Goal: Communication & Community: Participate in discussion

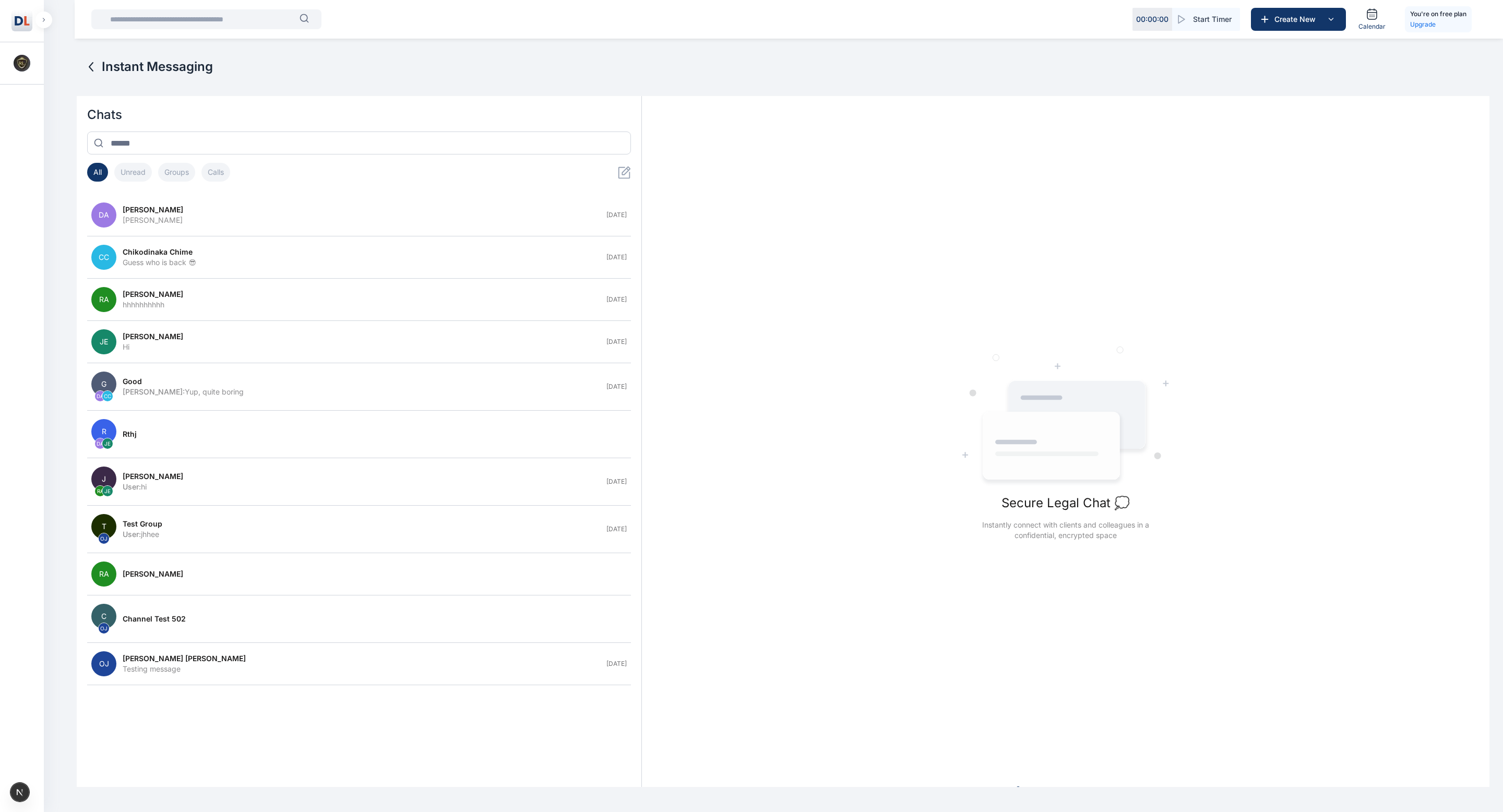
click at [45, 21] on icon "button" at bounding box center [44, 20] width 3 height 4
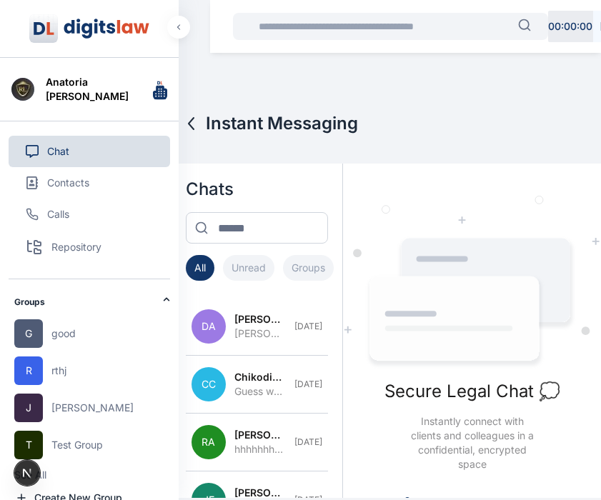
click at [82, 251] on button "Repository" at bounding box center [89, 247] width 161 height 34
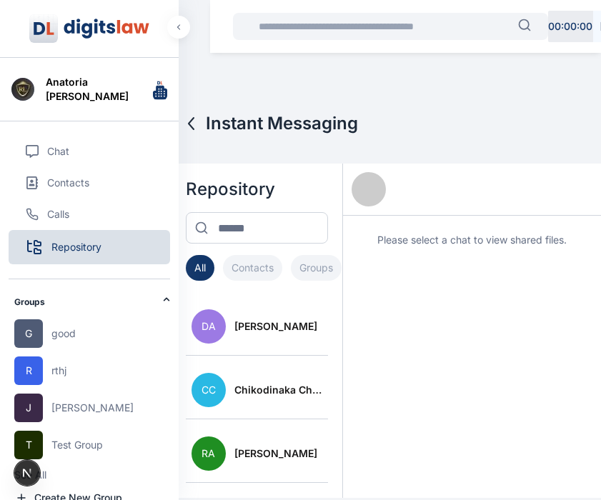
click at [62, 244] on span "Repository" at bounding box center [76, 247] width 50 height 14
click at [61, 211] on span "Calls" at bounding box center [58, 214] width 22 height 14
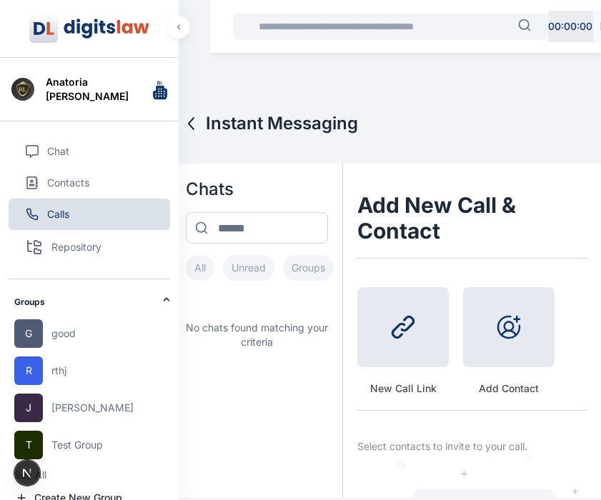
click at [80, 246] on span "Repository" at bounding box center [76, 247] width 50 height 14
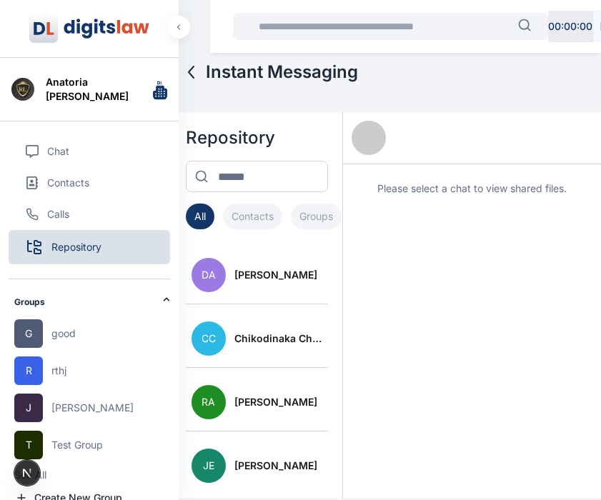
click at [266, 277] on span "Daniel Adekoya" at bounding box center [275, 275] width 83 height 14
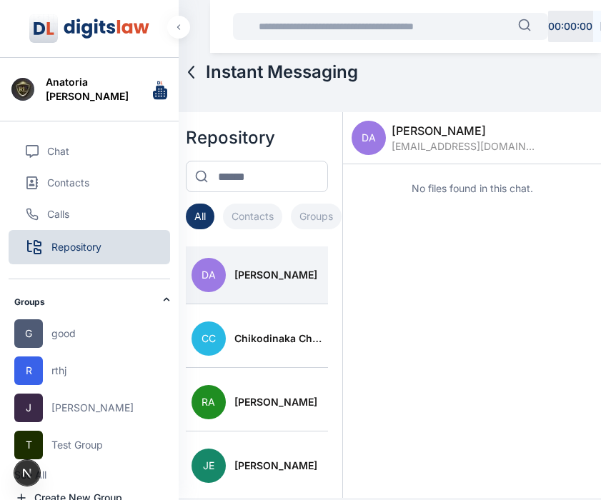
click at [444, 193] on p "No files found in this chat." at bounding box center [472, 188] width 224 height 14
click at [246, 338] on span "Chikodinaka Chime" at bounding box center [278, 338] width 89 height 14
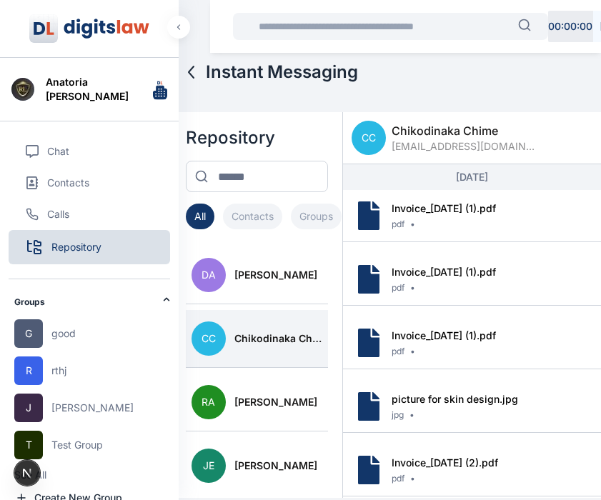
click at [440, 211] on link "Invoice_28-08-2025 (1).pdf" at bounding box center [443, 208] width 104 height 12
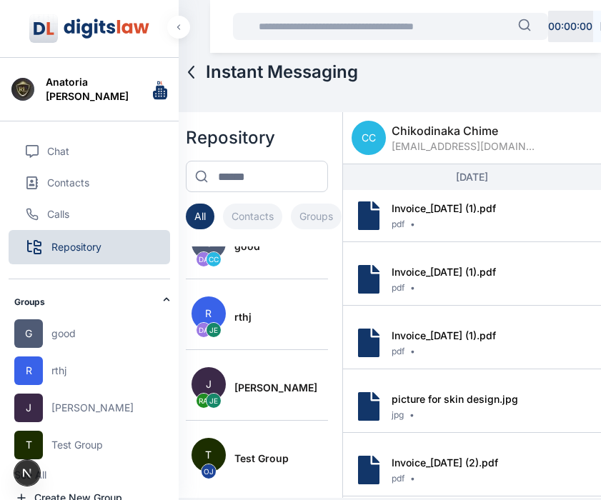
scroll to position [174, 0]
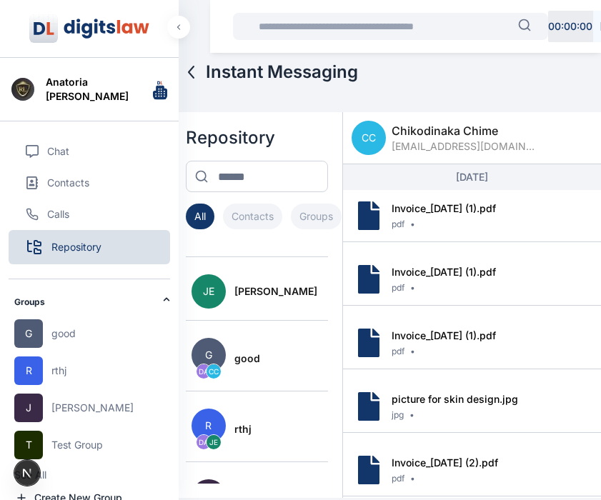
click at [244, 222] on button "Contacts" at bounding box center [252, 217] width 59 height 26
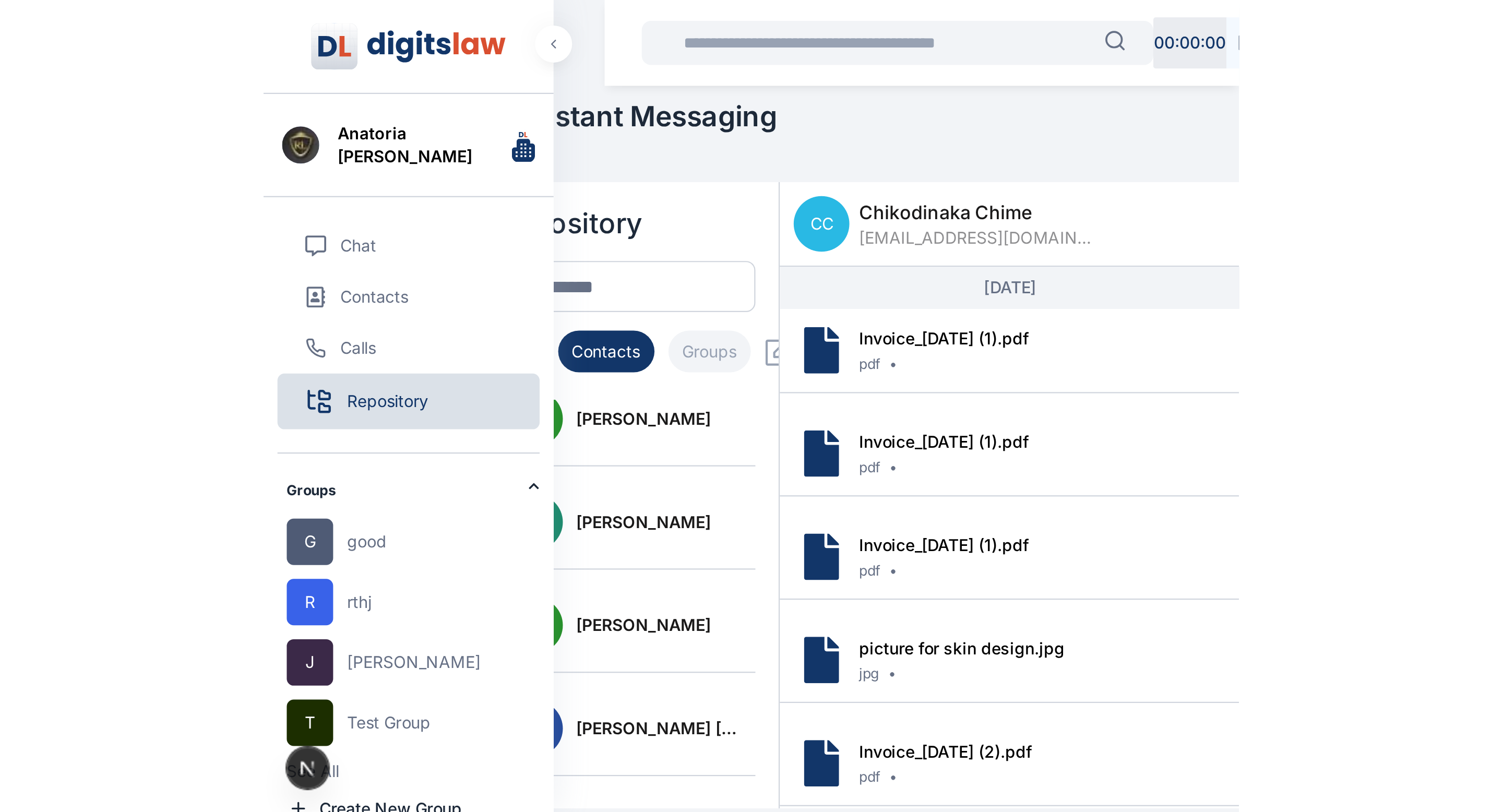
scroll to position [0, 0]
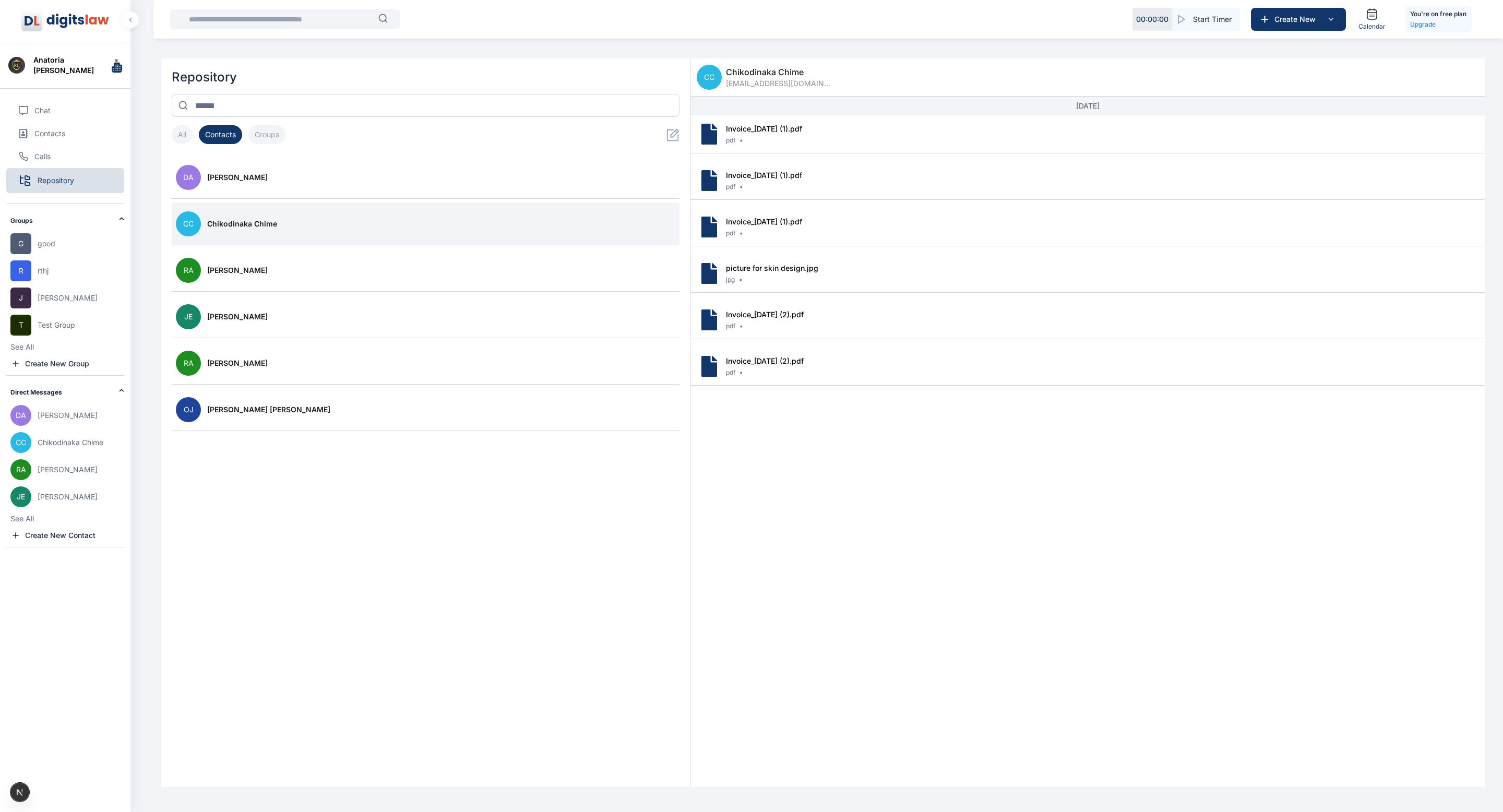
click at [268, 134] on button "Groups" at bounding box center [267, 134] width 37 height 19
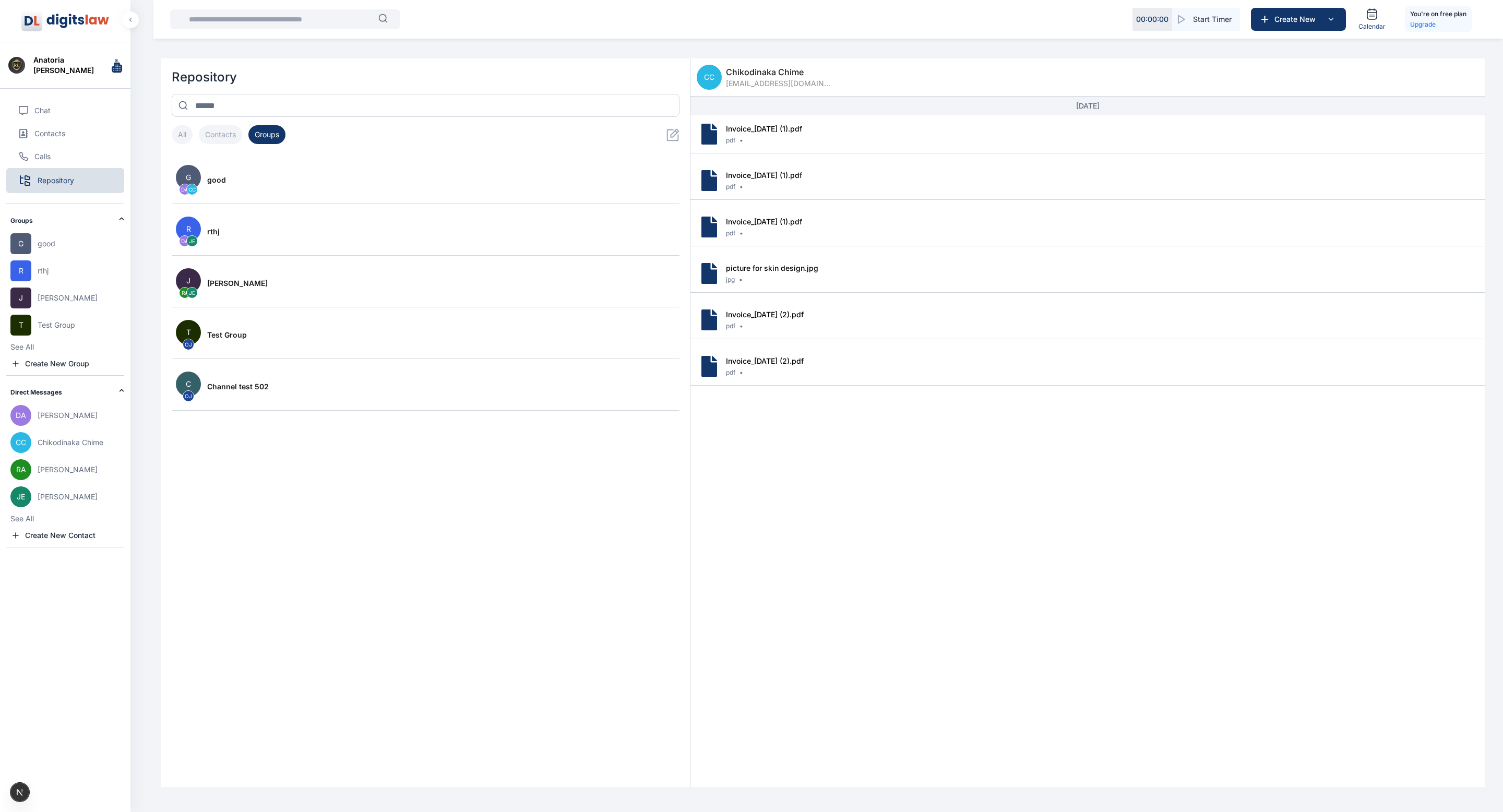
click at [225, 136] on button "Contacts" at bounding box center [220, 134] width 43 height 19
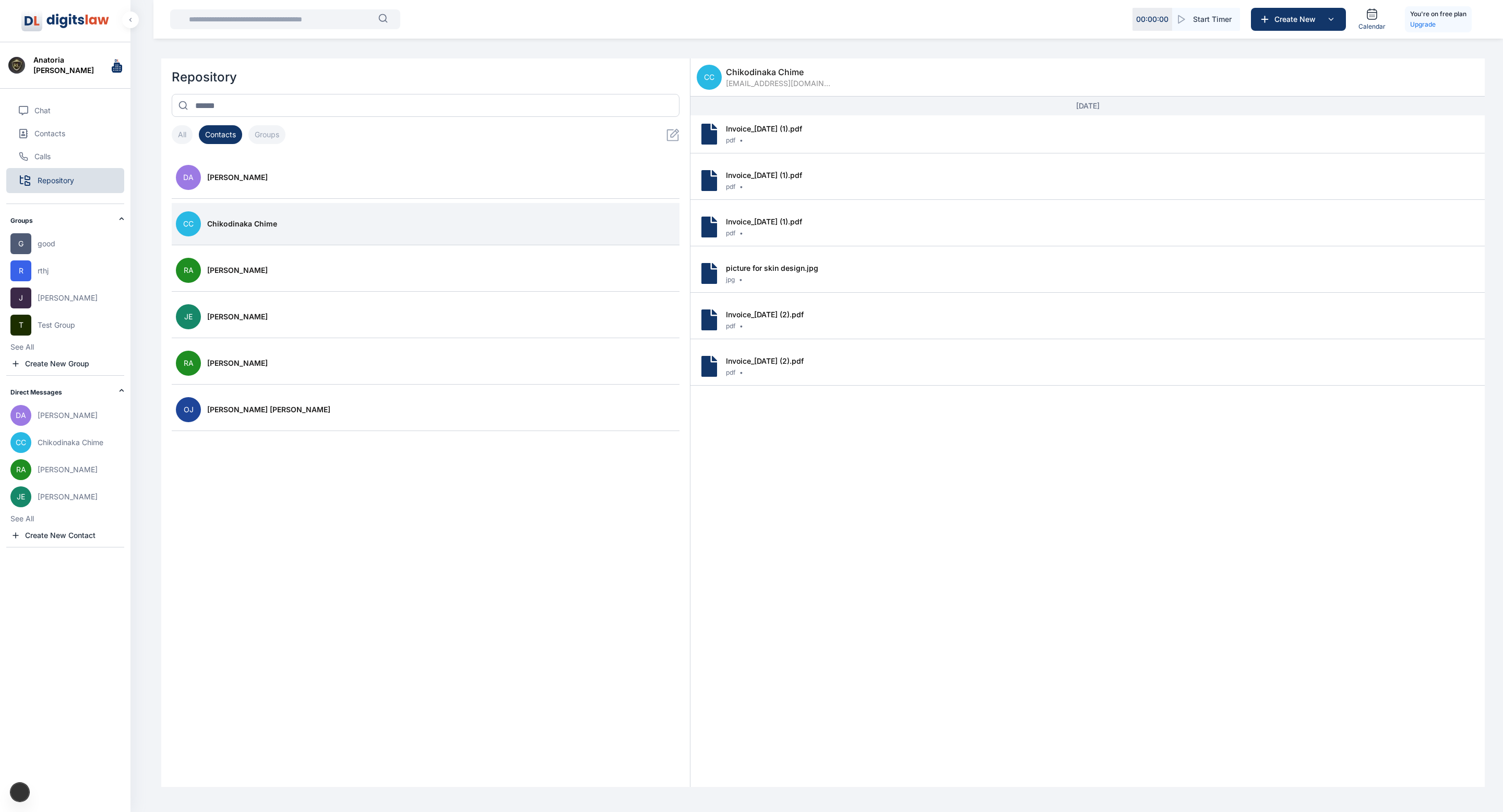
click at [181, 129] on button "All" at bounding box center [182, 134] width 21 height 19
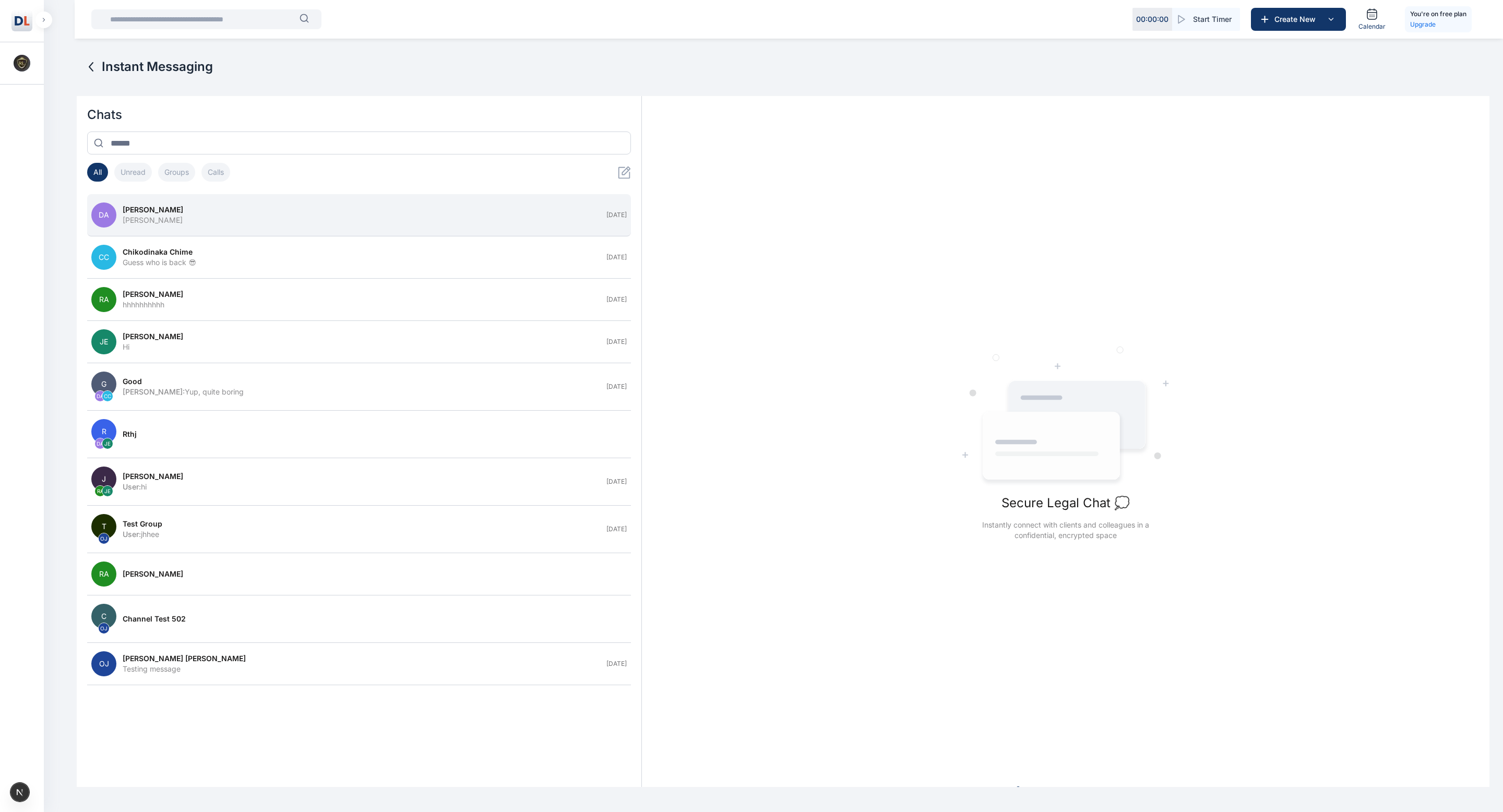
click at [189, 226] on button "DA Daniel Adekoya Adekoya Dhaniel Sep 19" at bounding box center [359, 216] width 544 height 42
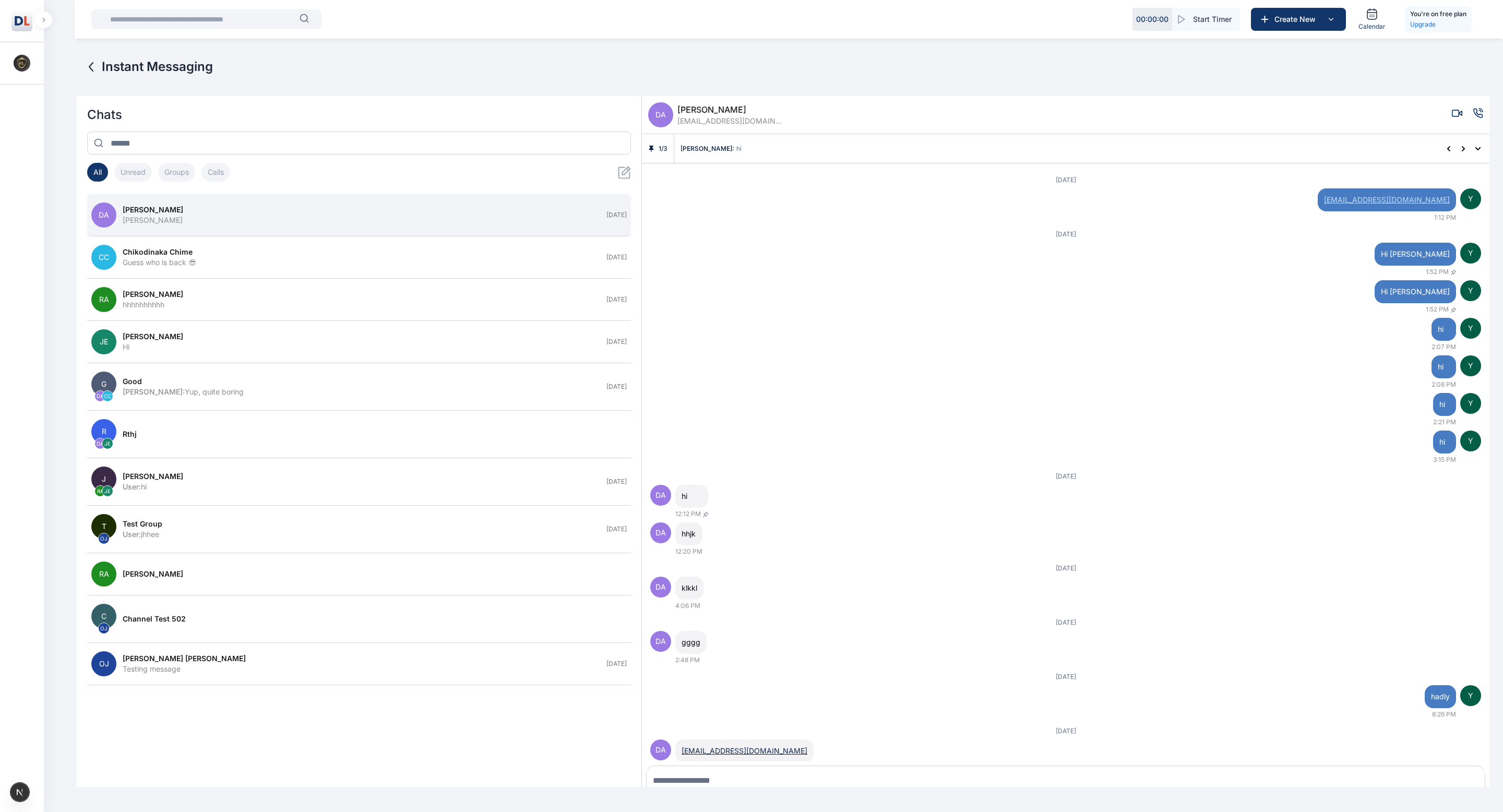
scroll to position [37, 0]
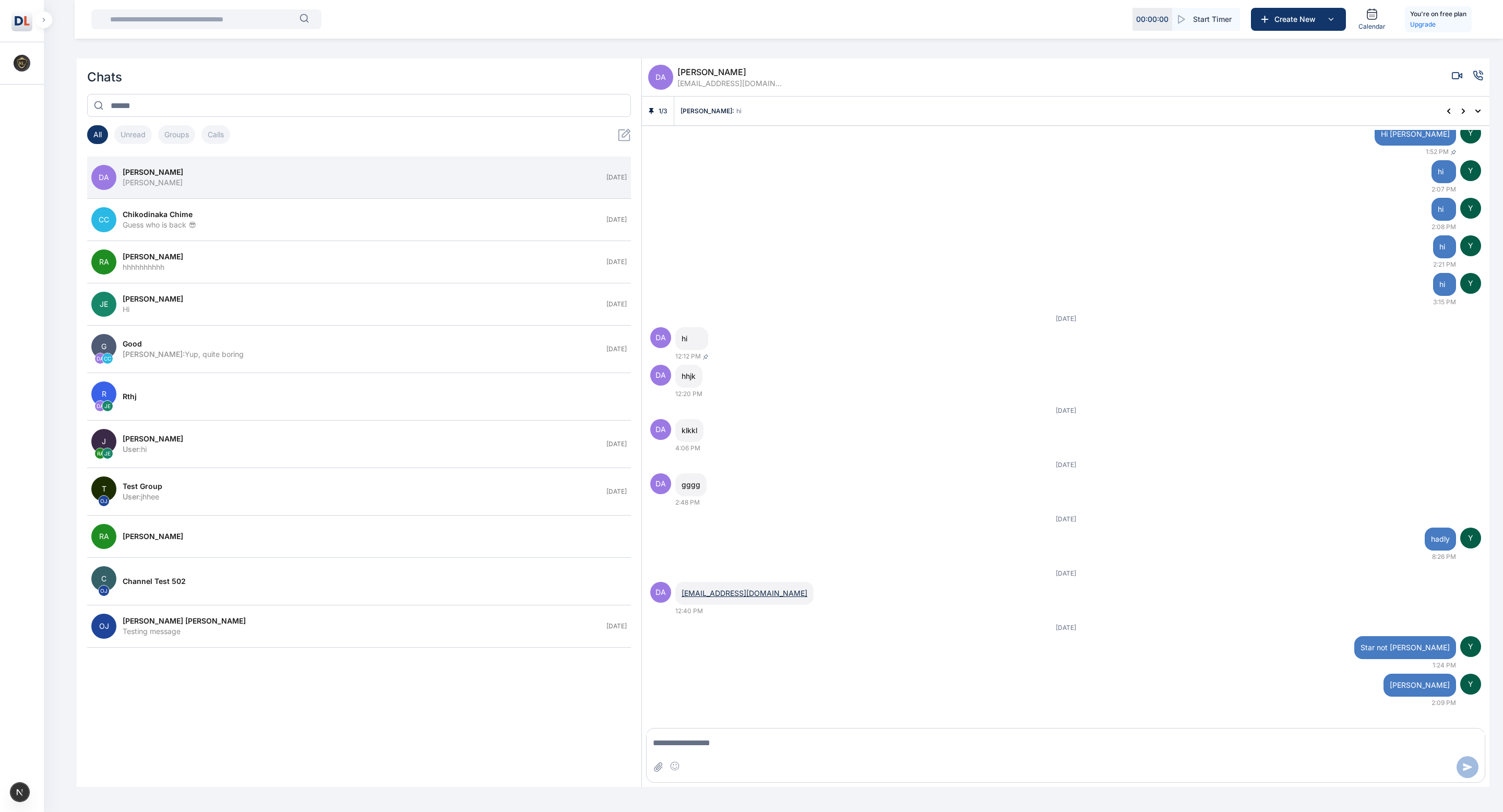
click at [42, 22] on button "button" at bounding box center [44, 20] width 17 height 17
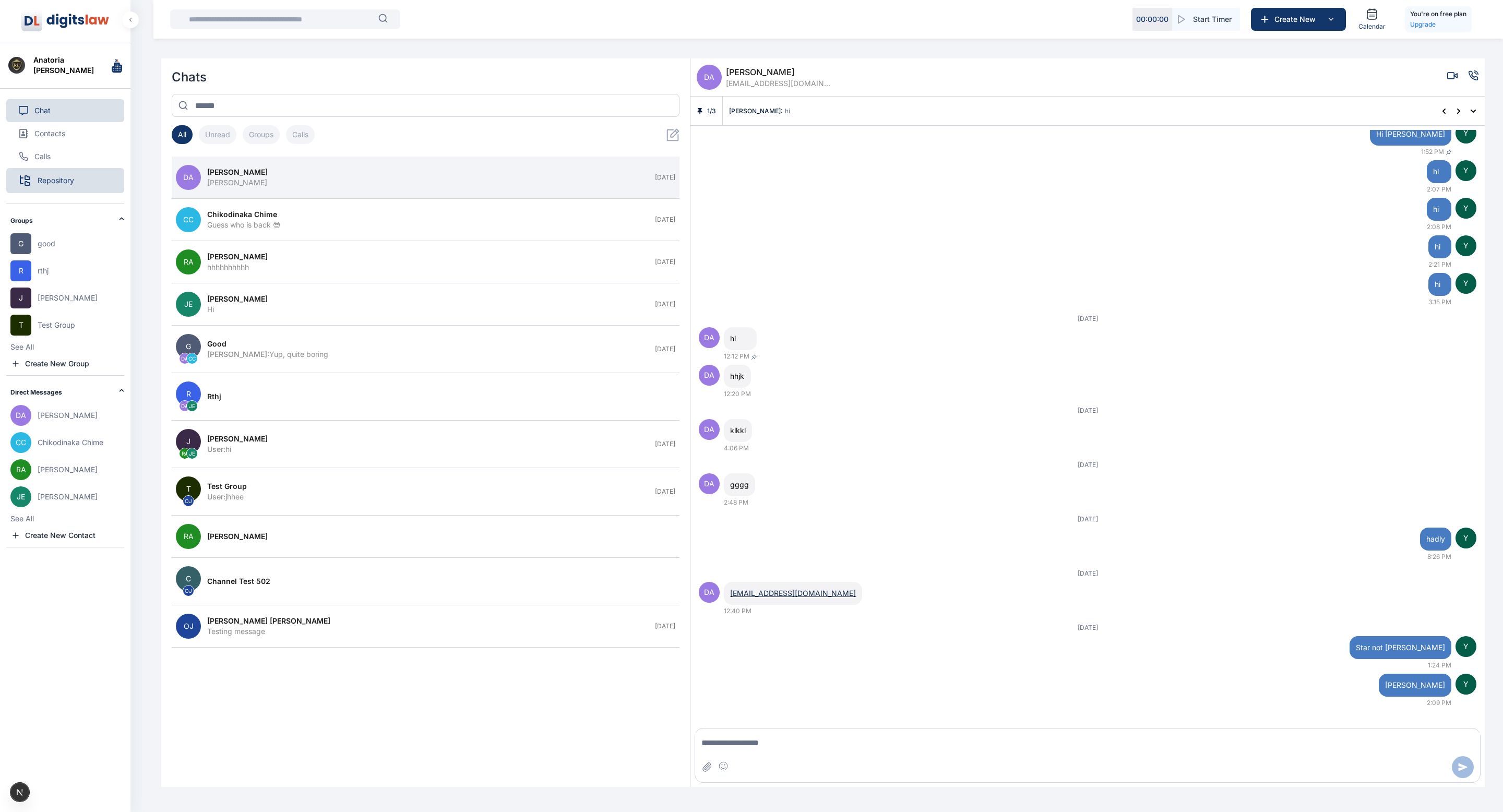
click at [53, 178] on span "Repository" at bounding box center [56, 181] width 37 height 10
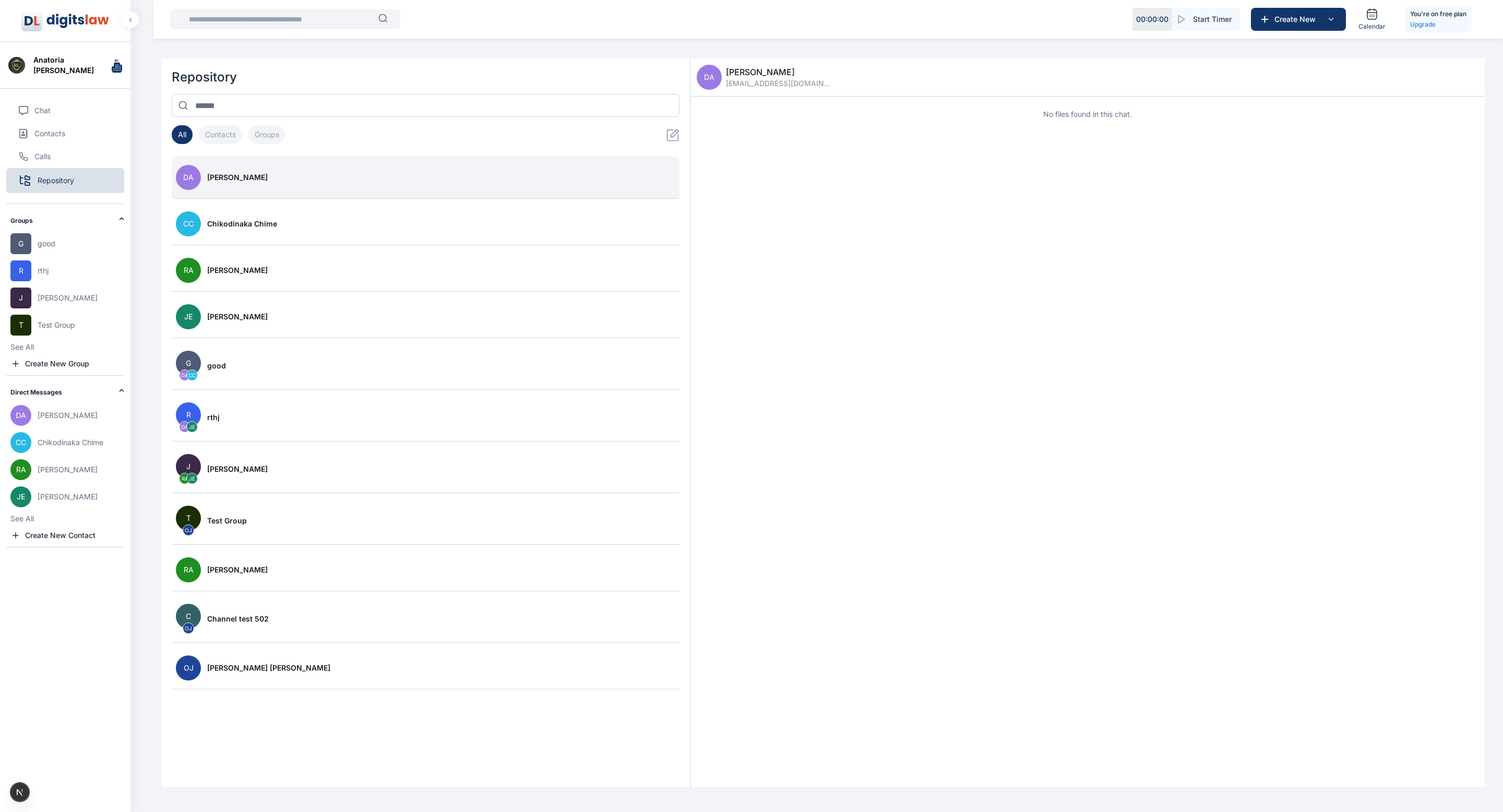
click at [244, 187] on button "DA Daniel Adekoya" at bounding box center [425, 178] width 508 height 42
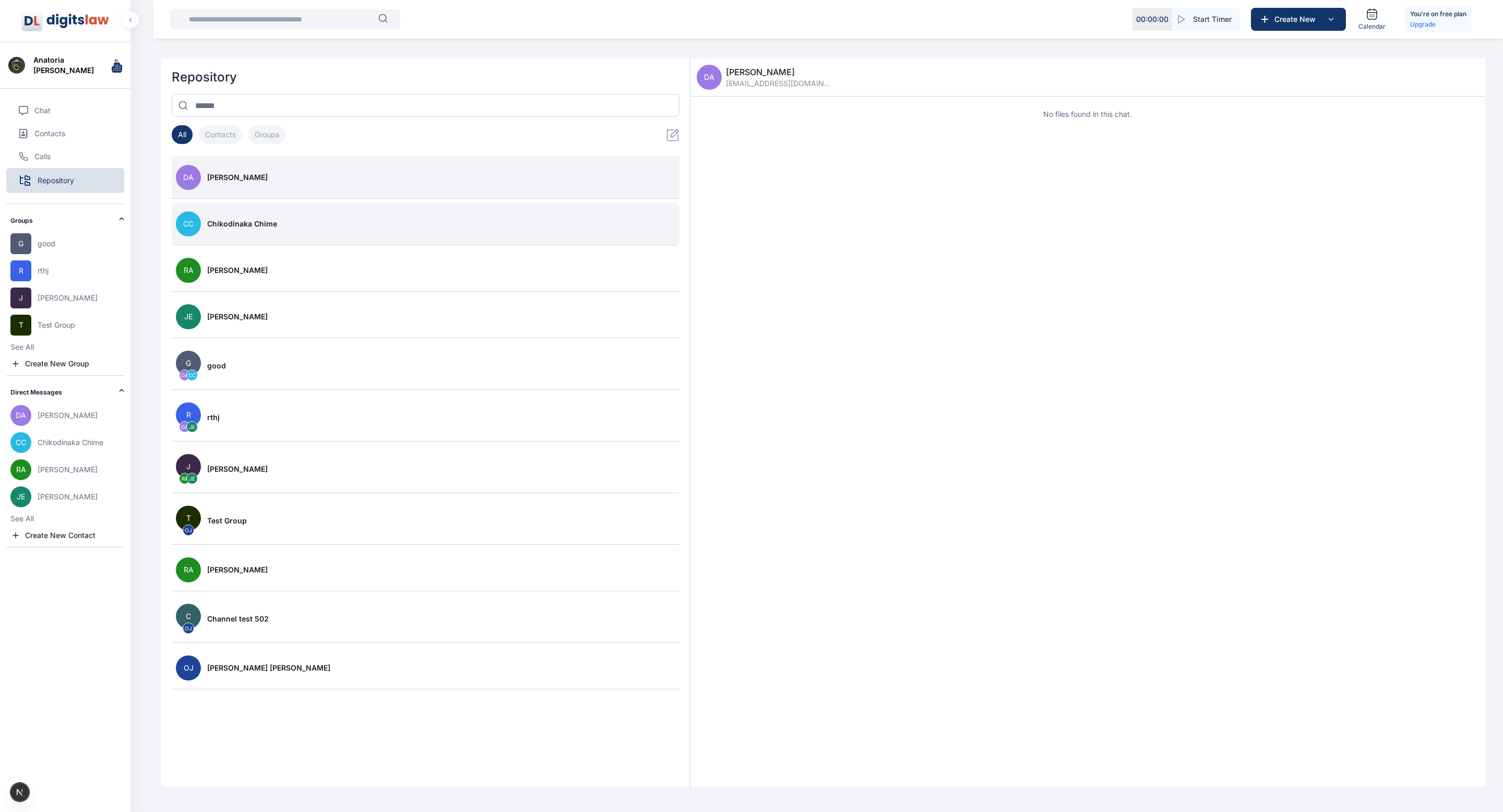
click at [385, 220] on div "Chikodinaka Chime" at bounding box center [441, 224] width 469 height 10
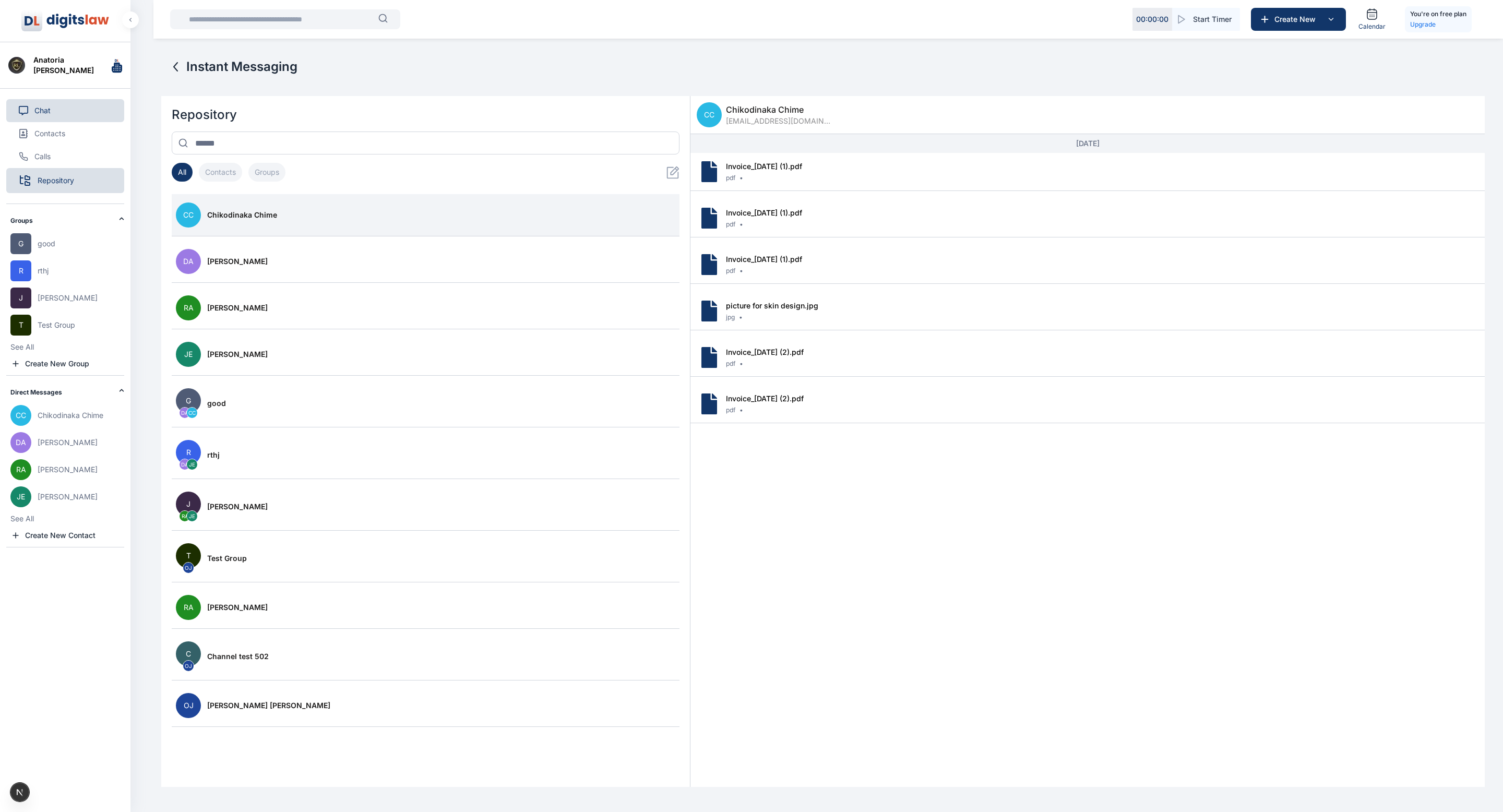
click at [43, 105] on span "Chat" at bounding box center [42, 110] width 16 height 10
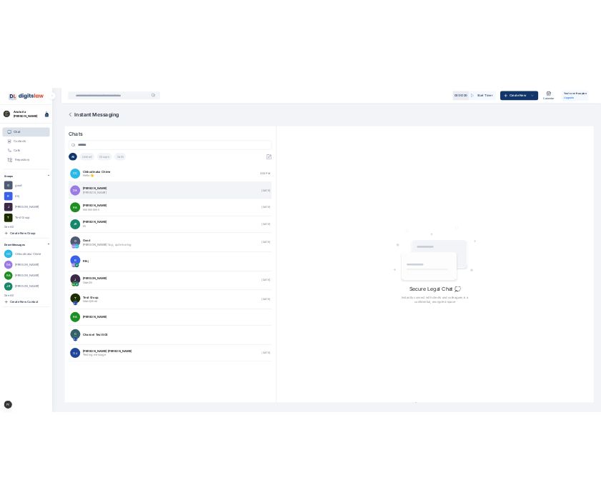
scroll to position [51, 0]
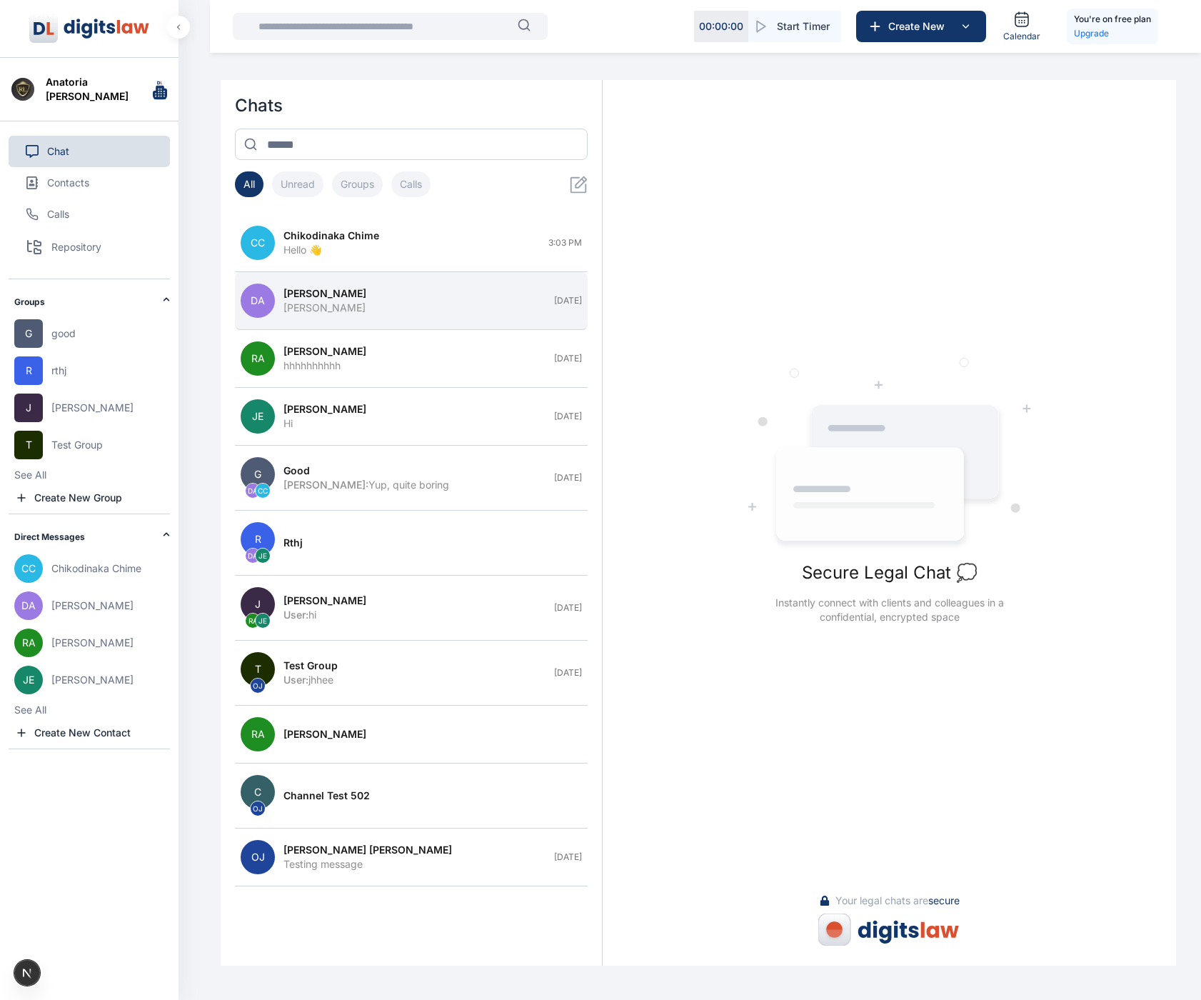
click at [331, 297] on span "Daniel Adekoya" at bounding box center [324, 293] width 83 height 14
click at [331, 296] on span "Daniel Adekoya" at bounding box center [324, 293] width 83 height 14
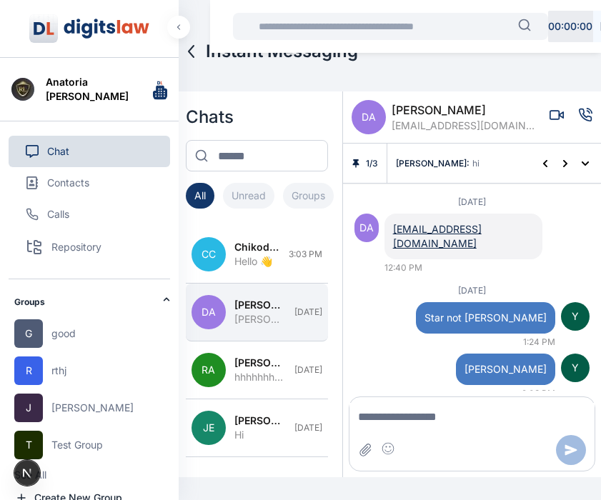
scroll to position [775, 0]
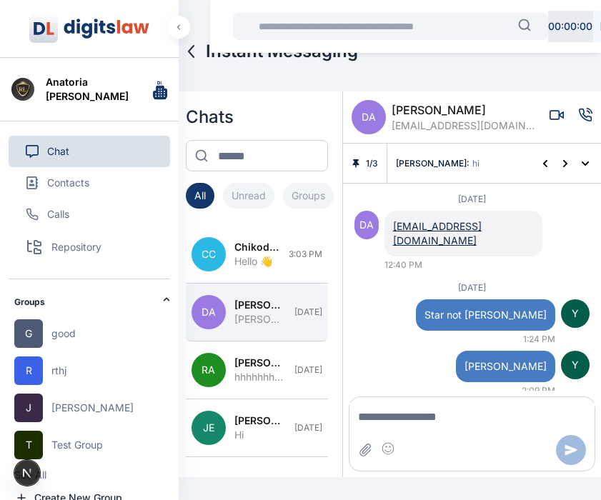
click at [422, 420] on textarea "Message input" at bounding box center [471, 417] width 245 height 29
type textarea "*****"
click at [571, 463] on button "Send message" at bounding box center [571, 450] width 30 height 30
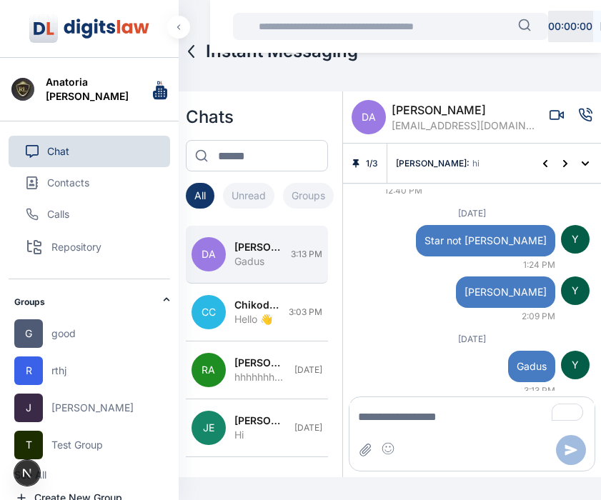
scroll to position [51, 0]
